Goal: Task Accomplishment & Management: Complete application form

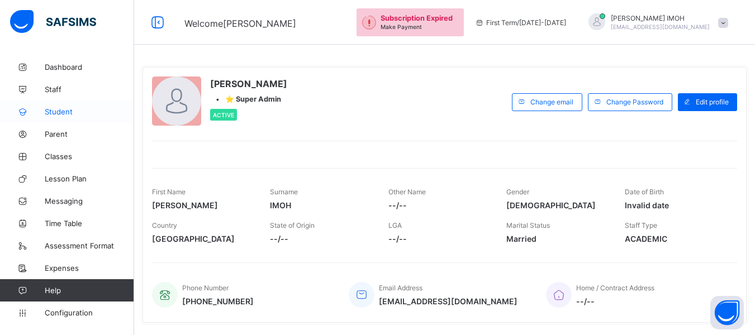
click at [61, 115] on span "Student" at bounding box center [89, 111] width 89 height 9
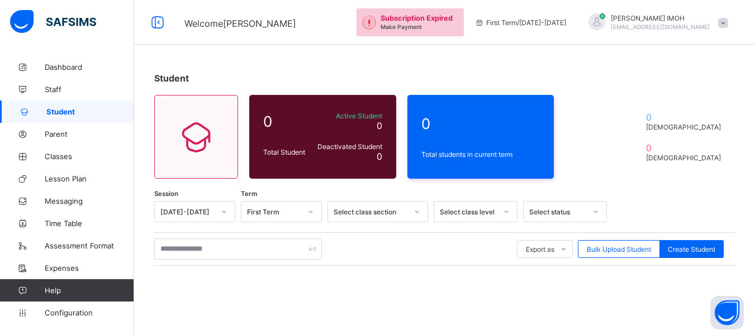
click at [418, 213] on icon at bounding box center [416, 211] width 7 height 11
click at [511, 209] on div "Select class level" at bounding box center [476, 211] width 84 height 21
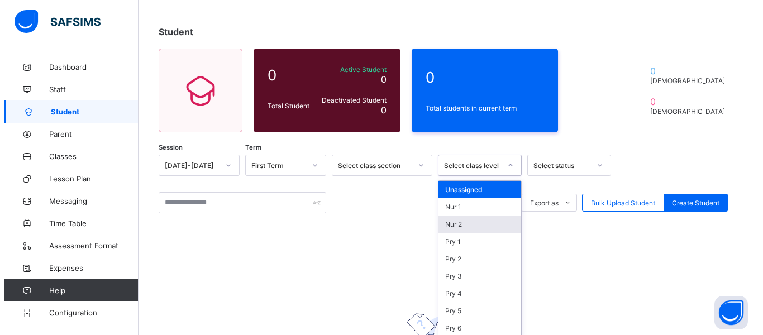
scroll to position [53, 0]
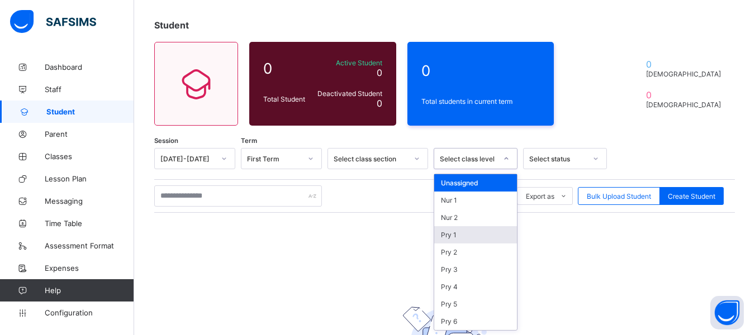
click at [453, 231] on div "Pry 1" at bounding box center [475, 234] width 83 height 17
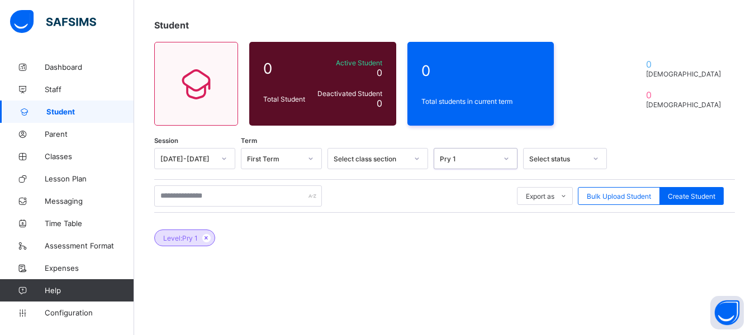
click at [418, 159] on icon at bounding box center [416, 158] width 7 height 11
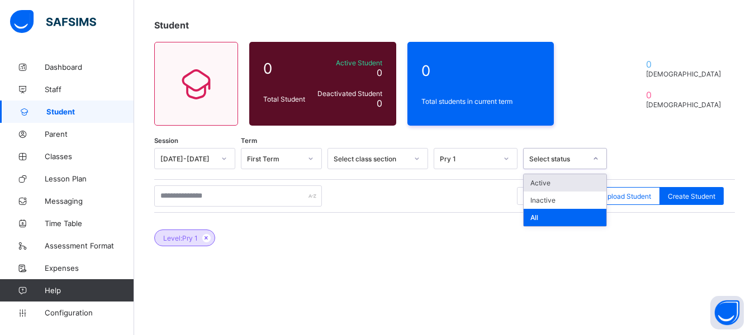
click at [593, 159] on icon at bounding box center [595, 158] width 7 height 11
click at [542, 180] on div "Active" at bounding box center [564, 182] width 83 height 17
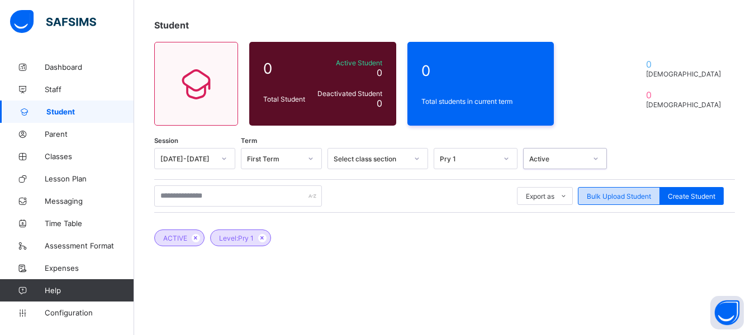
click at [640, 191] on div "Bulk Upload Student" at bounding box center [619, 196] width 82 height 18
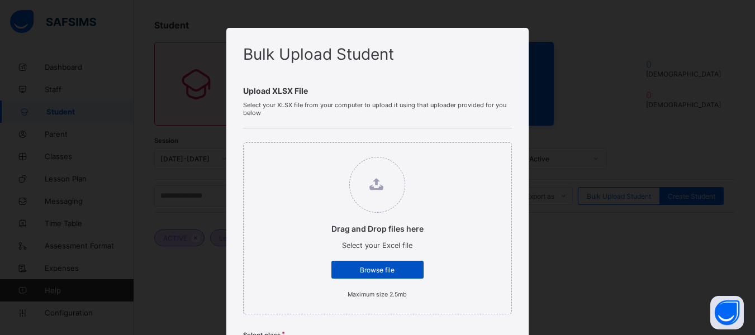
click at [395, 264] on div "Browse file" at bounding box center [377, 270] width 92 height 18
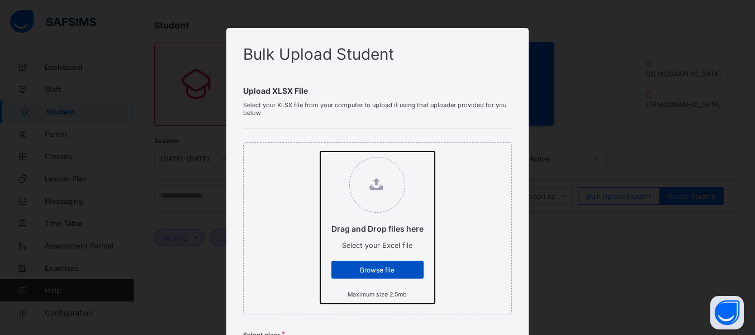
click at [320, 151] on input "Drag and Drop files here Select your Excel file Browse file Maximum size 2.5mb" at bounding box center [320, 151] width 0 height 0
type input "**********"
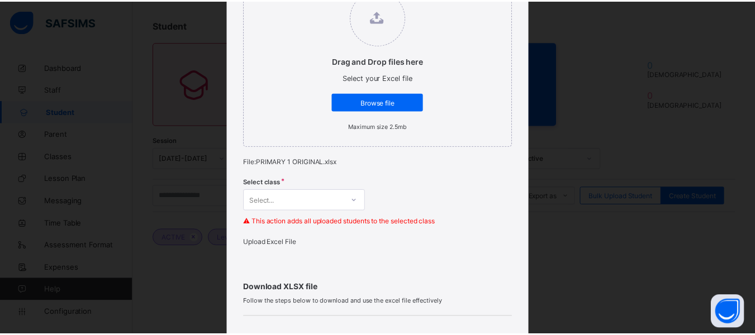
scroll to position [209, 0]
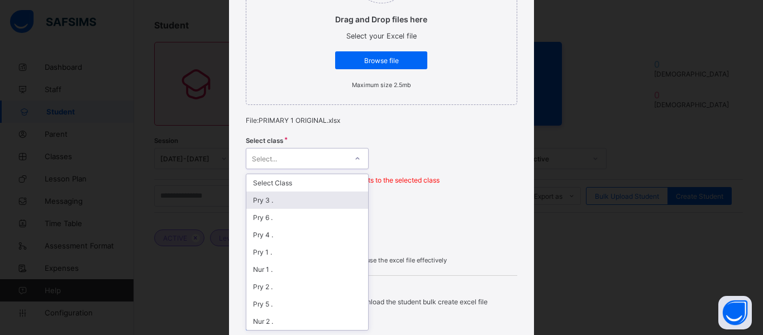
click at [350, 169] on div "option Pry 3 . focused, 2 of 9. 9 results available. Use Up and Down to choose …" at bounding box center [307, 158] width 123 height 21
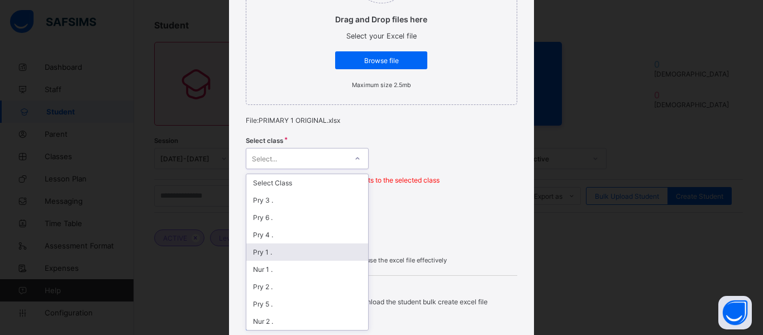
click at [275, 248] on div "Pry 1 ." at bounding box center [307, 252] width 122 height 17
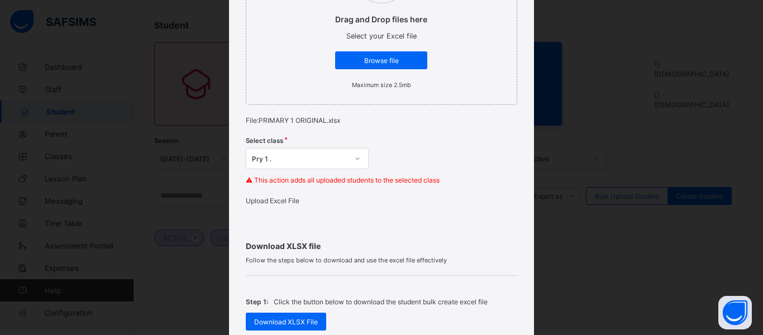
click at [283, 205] on span "Upload Excel File" at bounding box center [273, 201] width 54 height 8
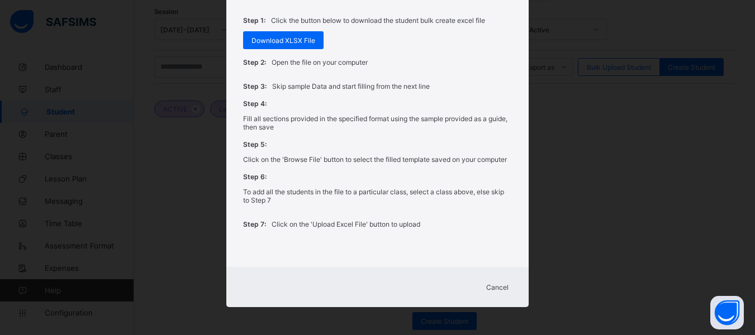
scroll to position [206, 0]
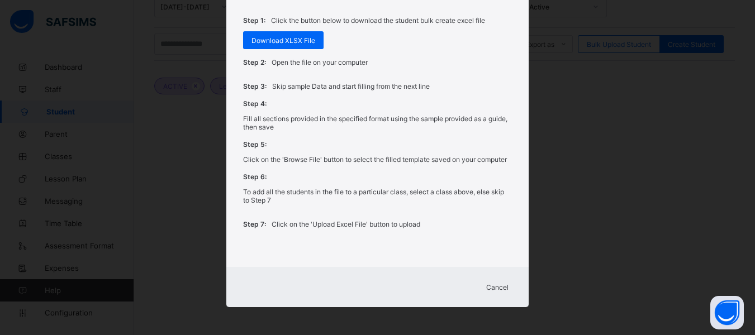
click at [507, 287] on div "Cancel" at bounding box center [497, 287] width 40 height 18
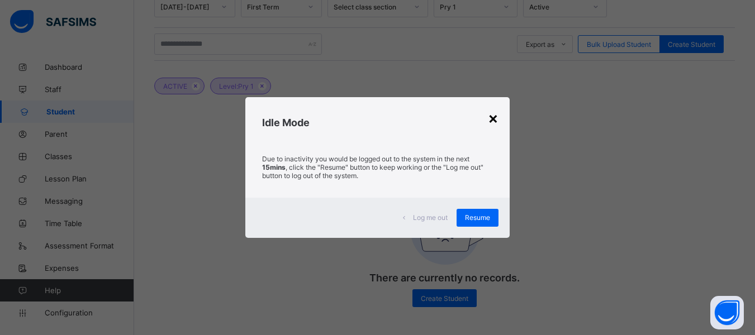
click at [496, 116] on div "×" at bounding box center [493, 117] width 11 height 19
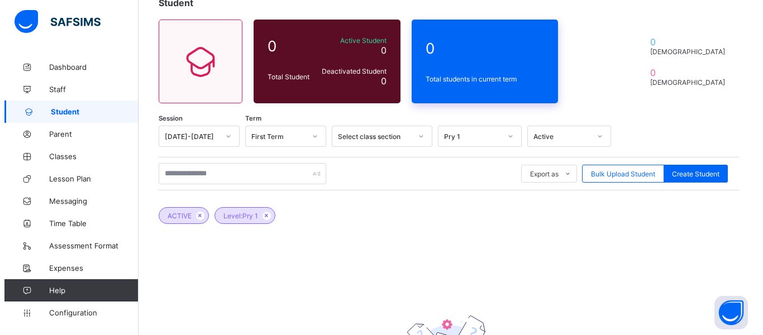
scroll to position [94, 0]
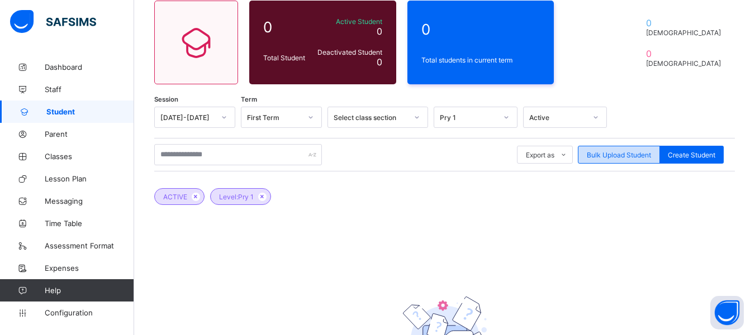
click at [622, 155] on span "Bulk Upload Student" at bounding box center [619, 155] width 64 height 8
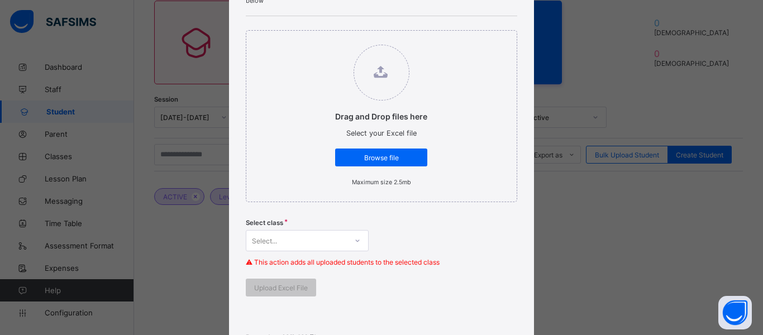
scroll to position [112, 0]
click at [408, 161] on span "Browse file" at bounding box center [381, 158] width 75 height 8
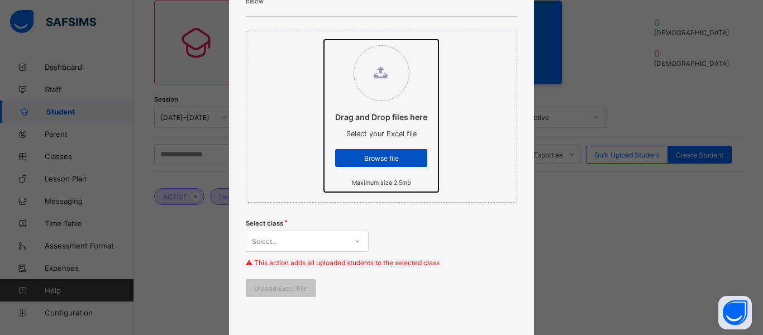
click at [324, 40] on input "Drag and Drop files here Select your Excel file Browse file Maximum size 2.5mb" at bounding box center [324, 40] width 0 height 0
type input "**********"
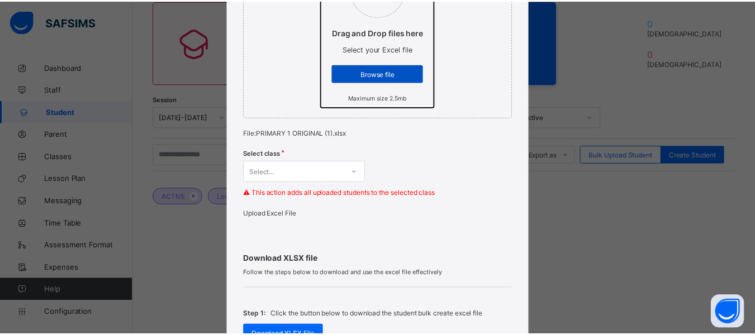
scroll to position [223, 0]
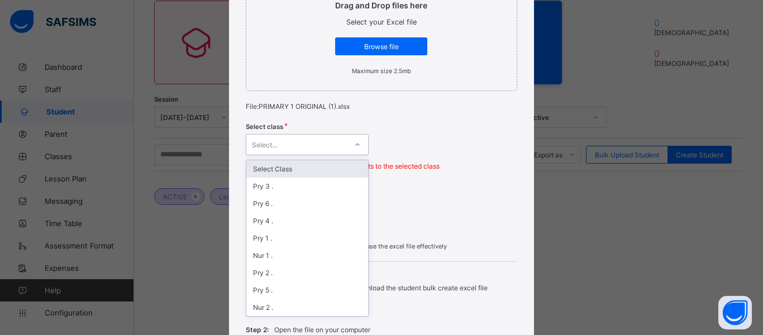
click at [338, 147] on div "Select..." at bounding box center [296, 145] width 101 height 16
click at [266, 235] on div "Pry 1 ." at bounding box center [307, 238] width 122 height 17
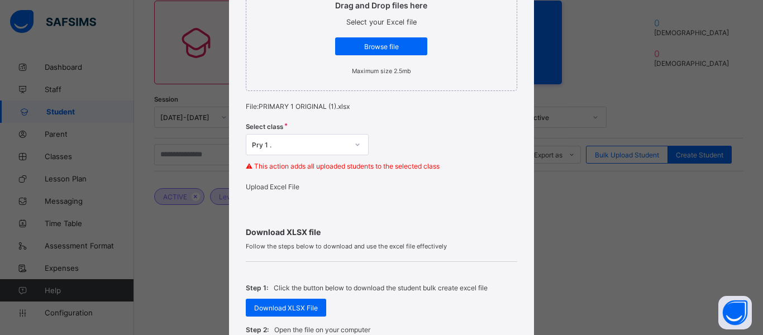
click at [298, 191] on span "Upload Excel File" at bounding box center [273, 187] width 54 height 8
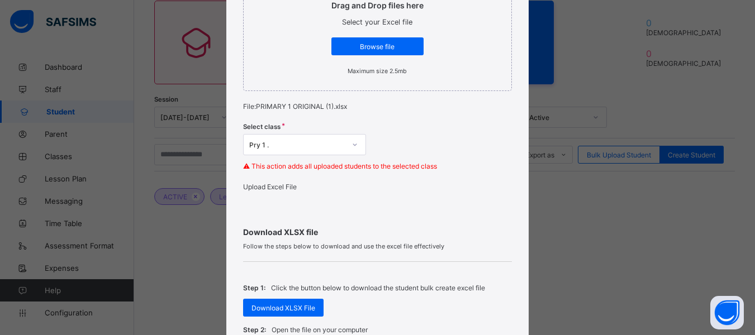
scroll to position [168, 0]
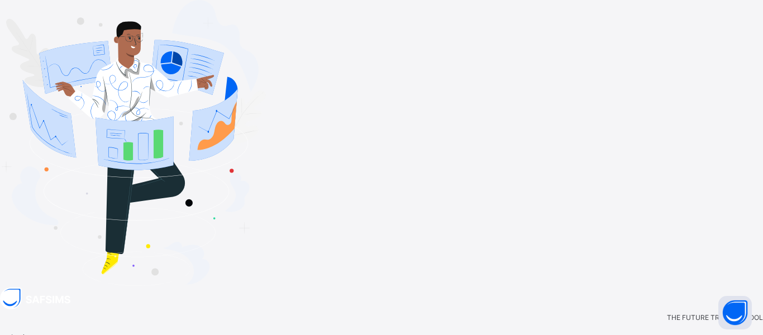
type input "**********"
